Goal: Information Seeking & Learning: Learn about a topic

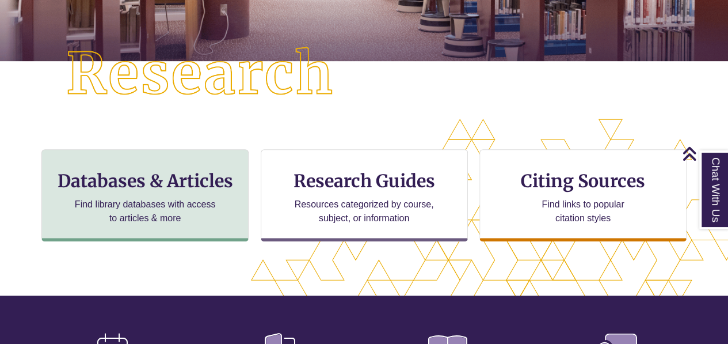
scroll to position [272, 0]
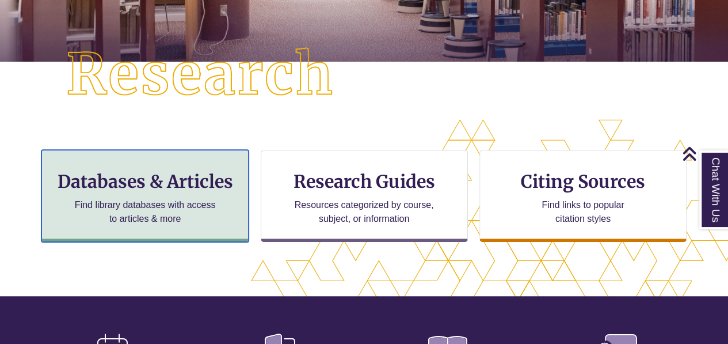
click at [167, 180] on h3 "Databases & Articles" at bounding box center [145, 181] width 188 height 22
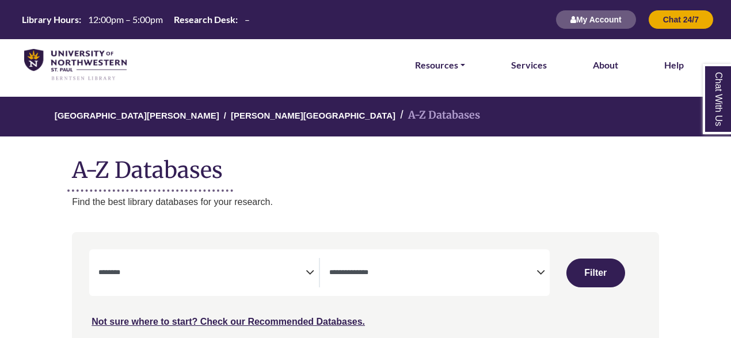
select select "Database Subject Filter"
select select "Database Types Filter"
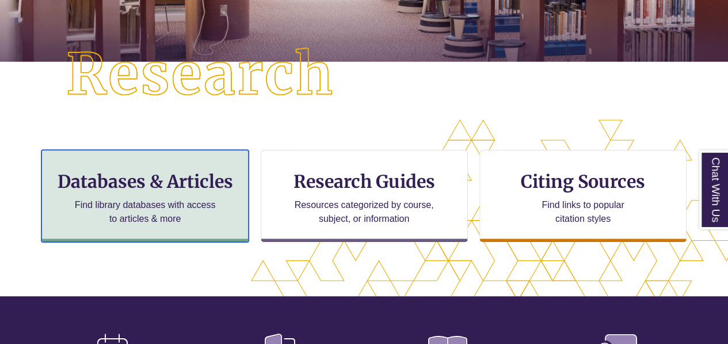
click at [228, 209] on div "Databases & Articles Find library databases with access to articles & more" at bounding box center [144, 196] width 207 height 92
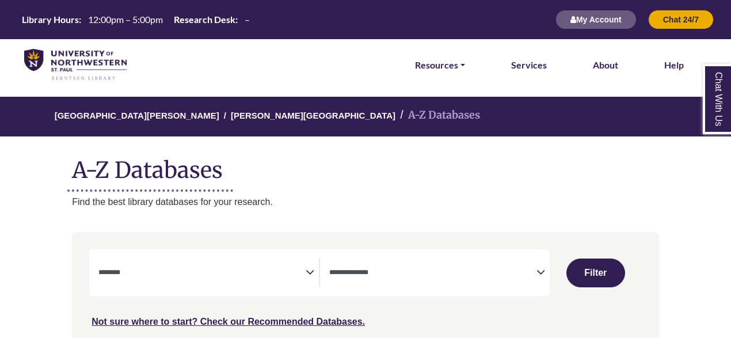
select select "Database Subject Filter"
select select "Database Types Filter"
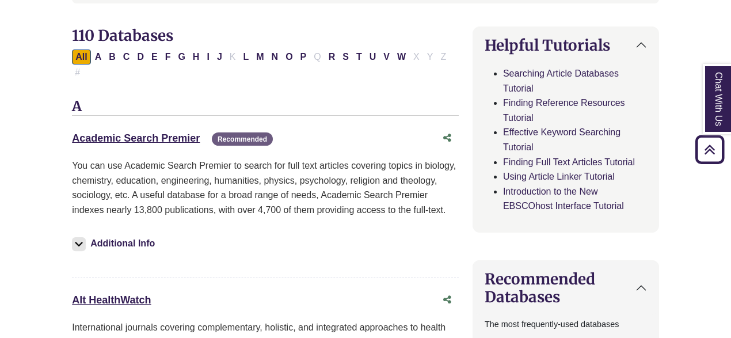
scroll to position [323, 0]
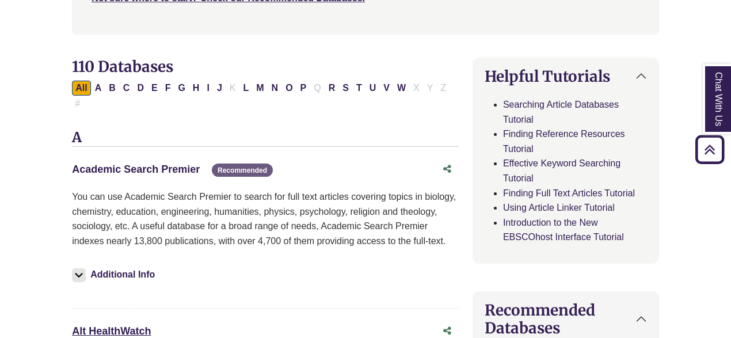
click at [148, 163] on link "Academic Search Premier This link opens in a new window" at bounding box center [136, 169] width 128 height 12
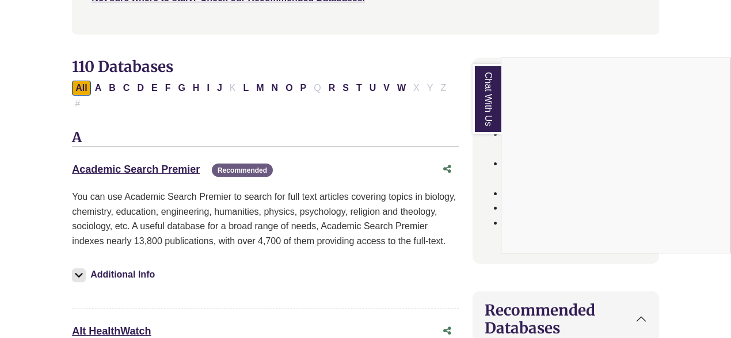
click at [295, 88] on div "Chat With Us" at bounding box center [365, 169] width 731 height 338
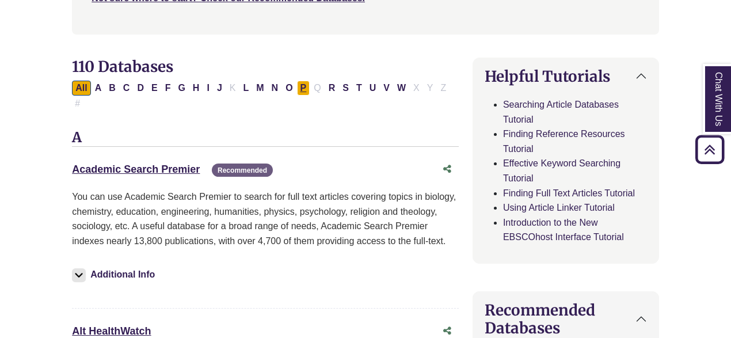
click at [298, 90] on button "P" at bounding box center [303, 88] width 13 height 15
select select "Database Subject Filter"
select select "Database Types Filter"
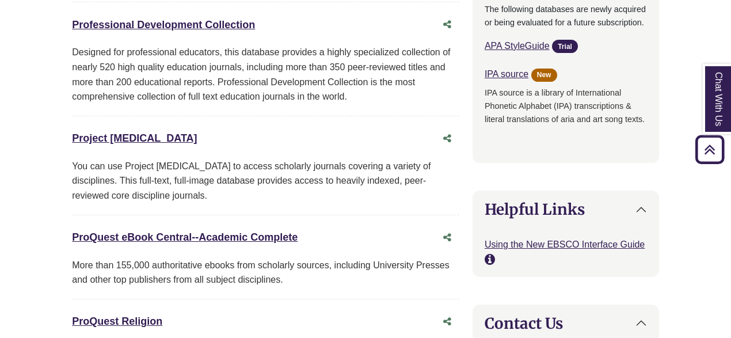
scroll to position [1055, 0]
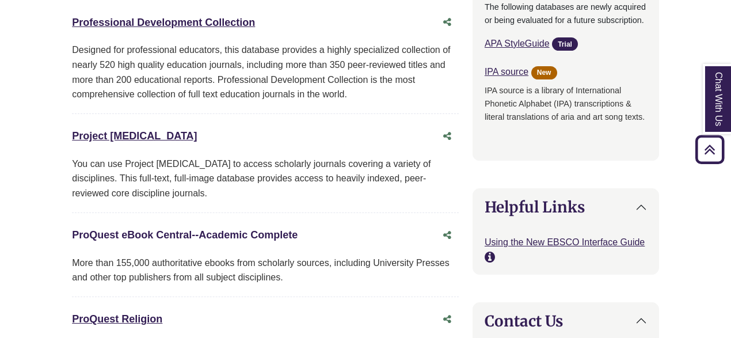
click at [251, 229] on link "ProQuest eBook Central--Academic Complete This link opens in a new window" at bounding box center [185, 235] width 226 height 12
click at [115, 130] on link "Project Muse This link opens in a new window" at bounding box center [134, 136] width 125 height 12
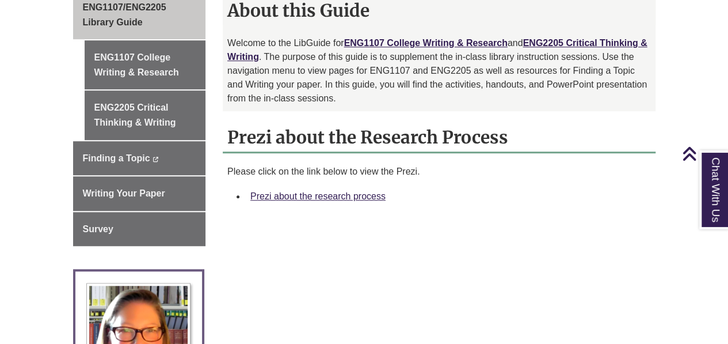
scroll to position [348, 0]
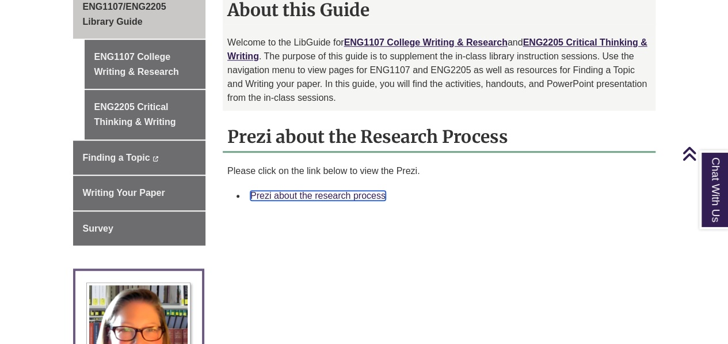
click at [299, 190] on link "Prezi about the research process" at bounding box center [317, 195] width 135 height 10
